Goal: Navigation & Orientation: Find specific page/section

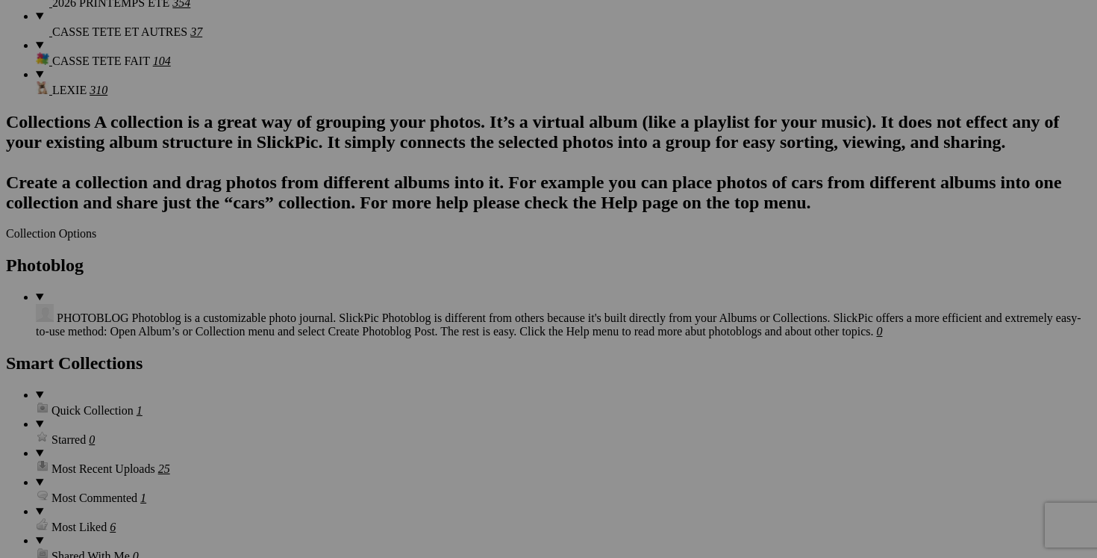
scroll to position [1755, 0]
